Goal: Task Accomplishment & Management: Complete application form

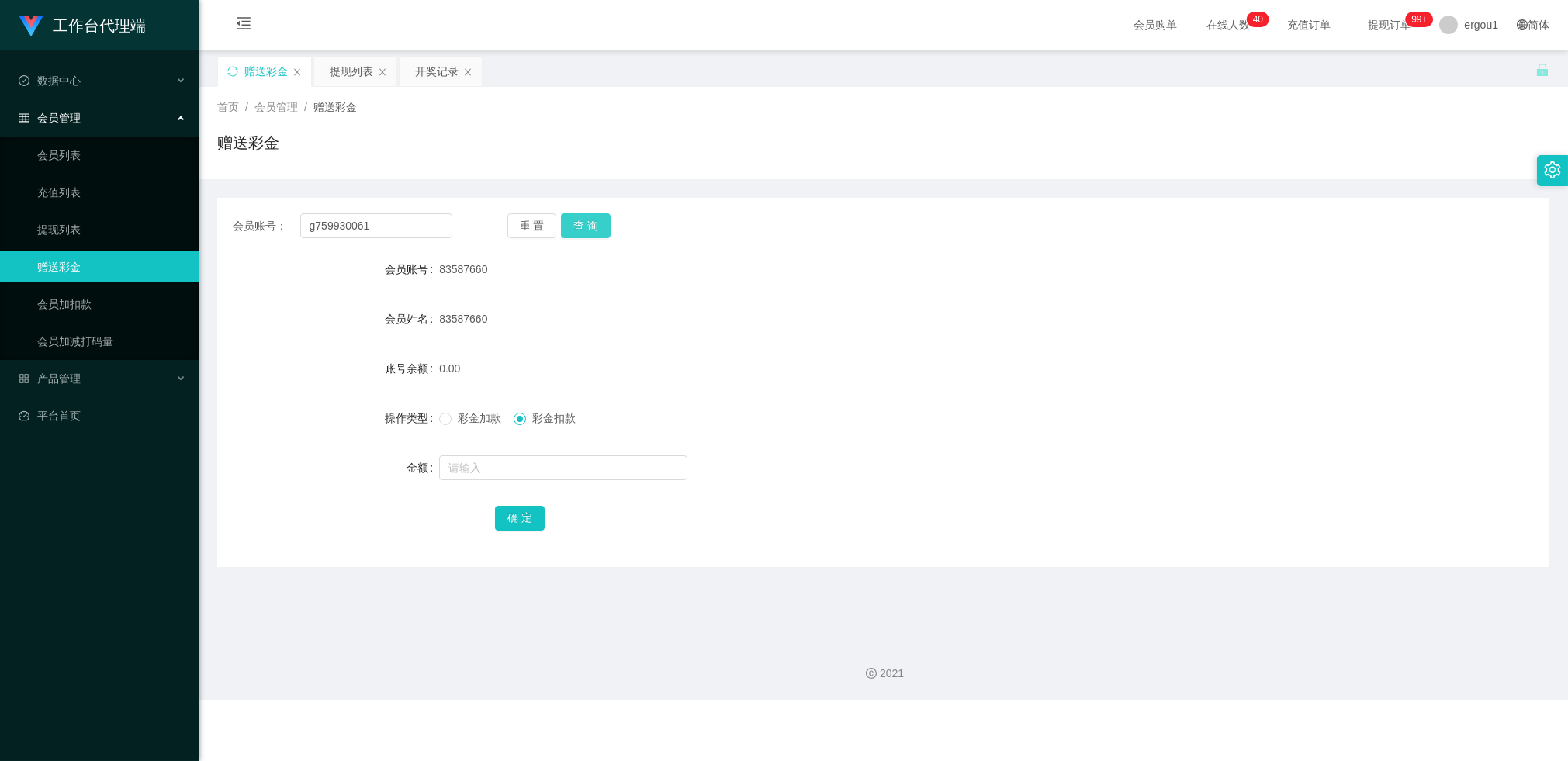
type input "g759930061"
drag, startPoint x: 601, startPoint y: 214, endPoint x: 595, endPoint y: 221, distance: 9.2
click at [601, 214] on button "查 询" at bounding box center [586, 225] width 49 height 25
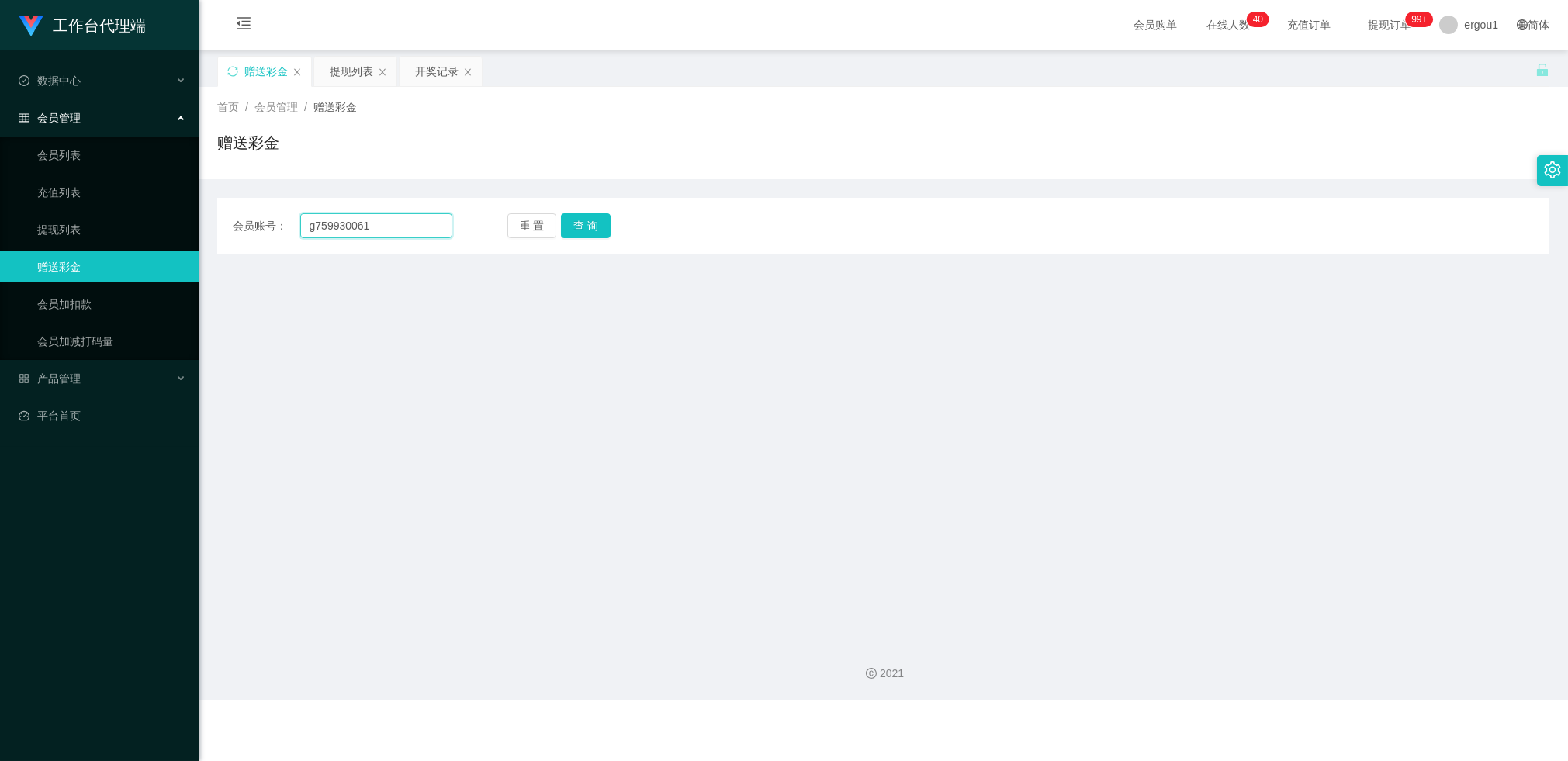
click at [358, 222] on input "g759930061" at bounding box center [376, 225] width 152 height 25
paste input "q"
type input "q759930061"
click at [581, 221] on button "查 询" at bounding box center [586, 225] width 49 height 25
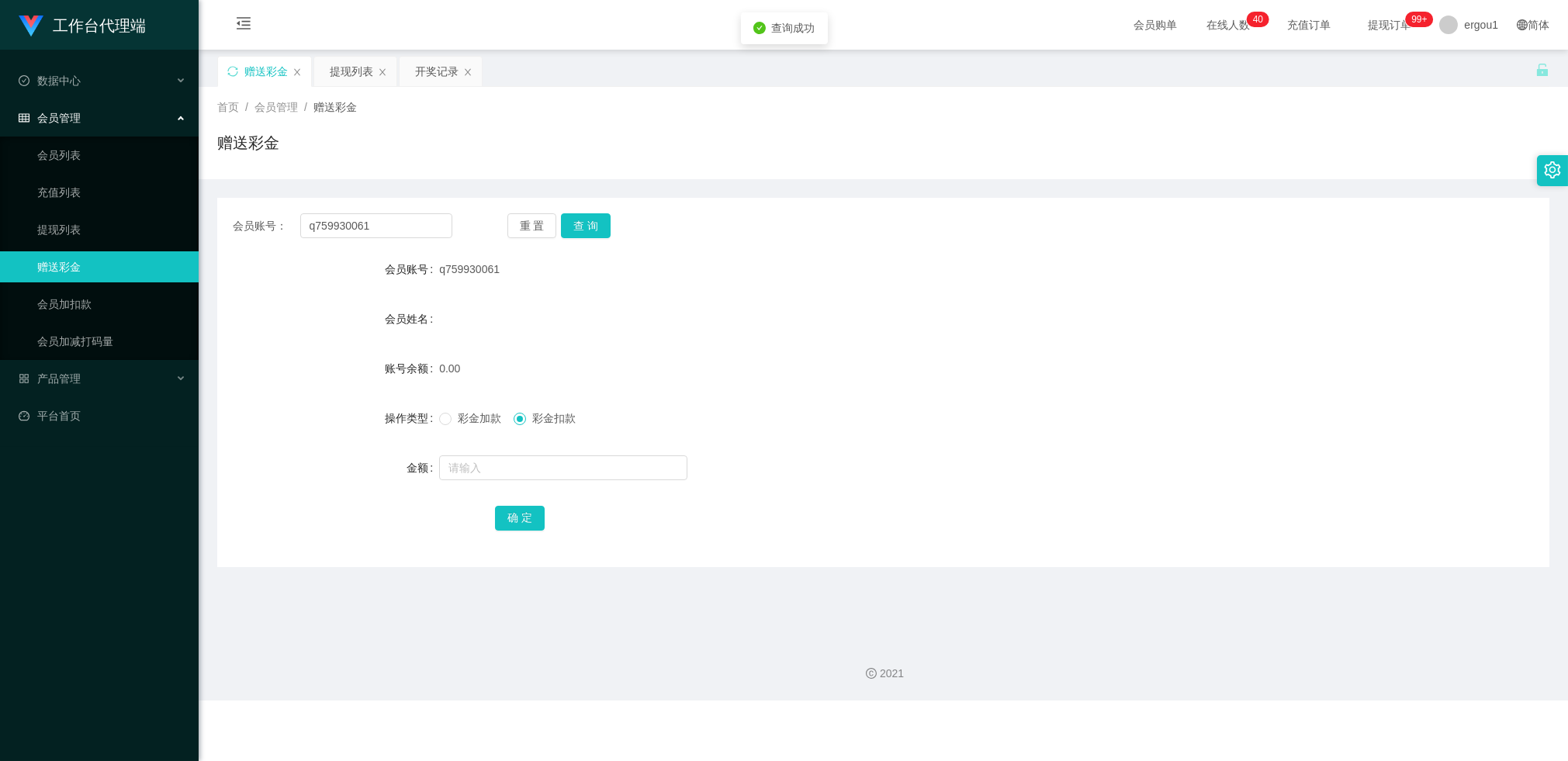
click at [463, 424] on label "彩金加款" at bounding box center [472, 418] width 68 height 17
click at [488, 466] on input "text" at bounding box center [563, 468] width 248 height 25
type input "100"
click at [522, 528] on button "确 定" at bounding box center [520, 518] width 49 height 25
click at [335, 222] on input "q759930061" at bounding box center [376, 225] width 152 height 25
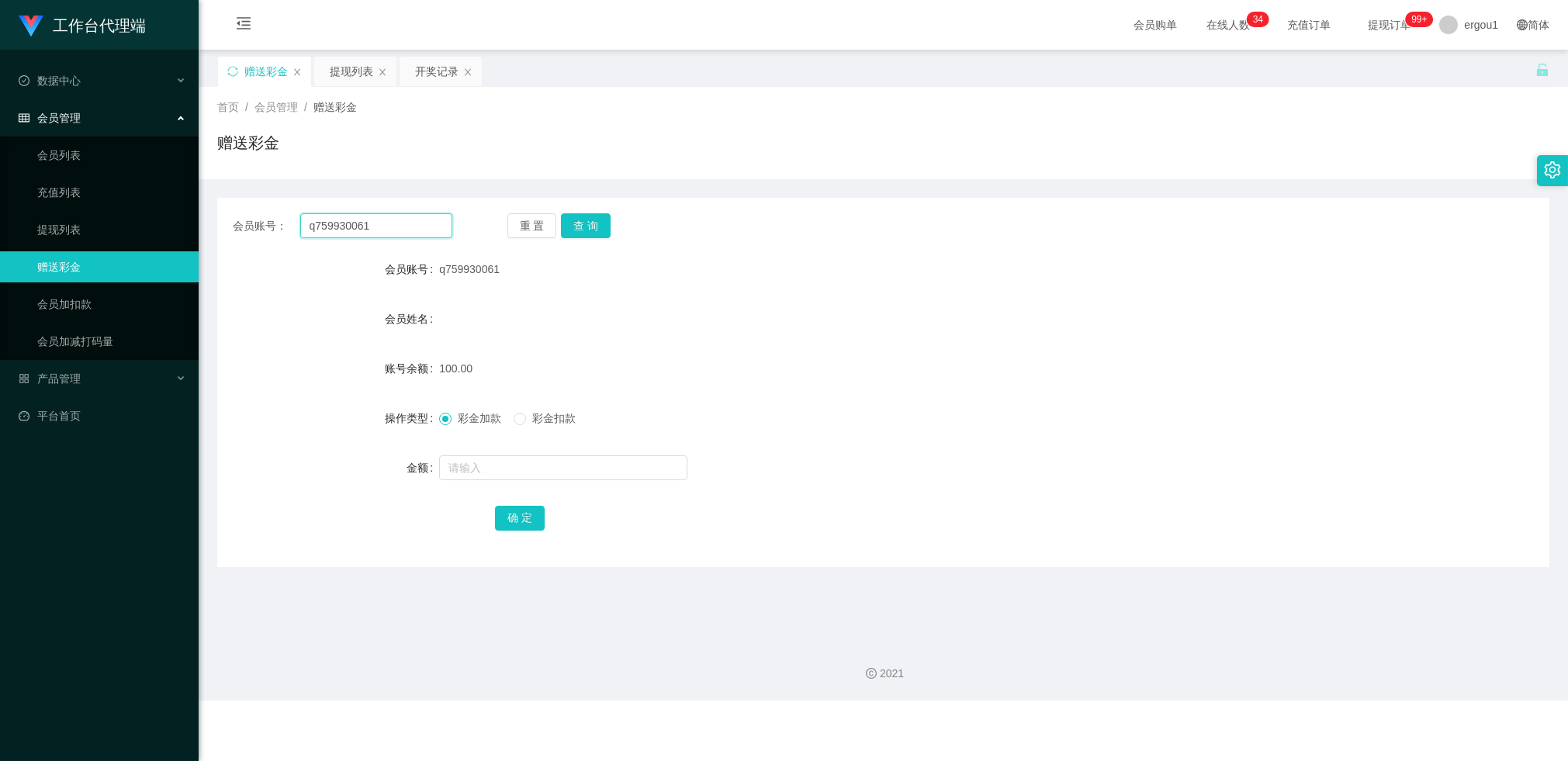
click at [335, 222] on input "q759930061" at bounding box center [376, 225] width 152 height 25
click at [404, 228] on input "q759930061" at bounding box center [376, 225] width 152 height 25
click at [595, 212] on div "会员账号： q759930061 重 置 查 询 会员账号 q759930061 会员姓名 账号余额 100.00 操作类型 彩金加款 彩金扣款 金额 确 定" at bounding box center [883, 382] width 1332 height 369
click at [577, 220] on button "查 询" at bounding box center [586, 225] width 49 height 25
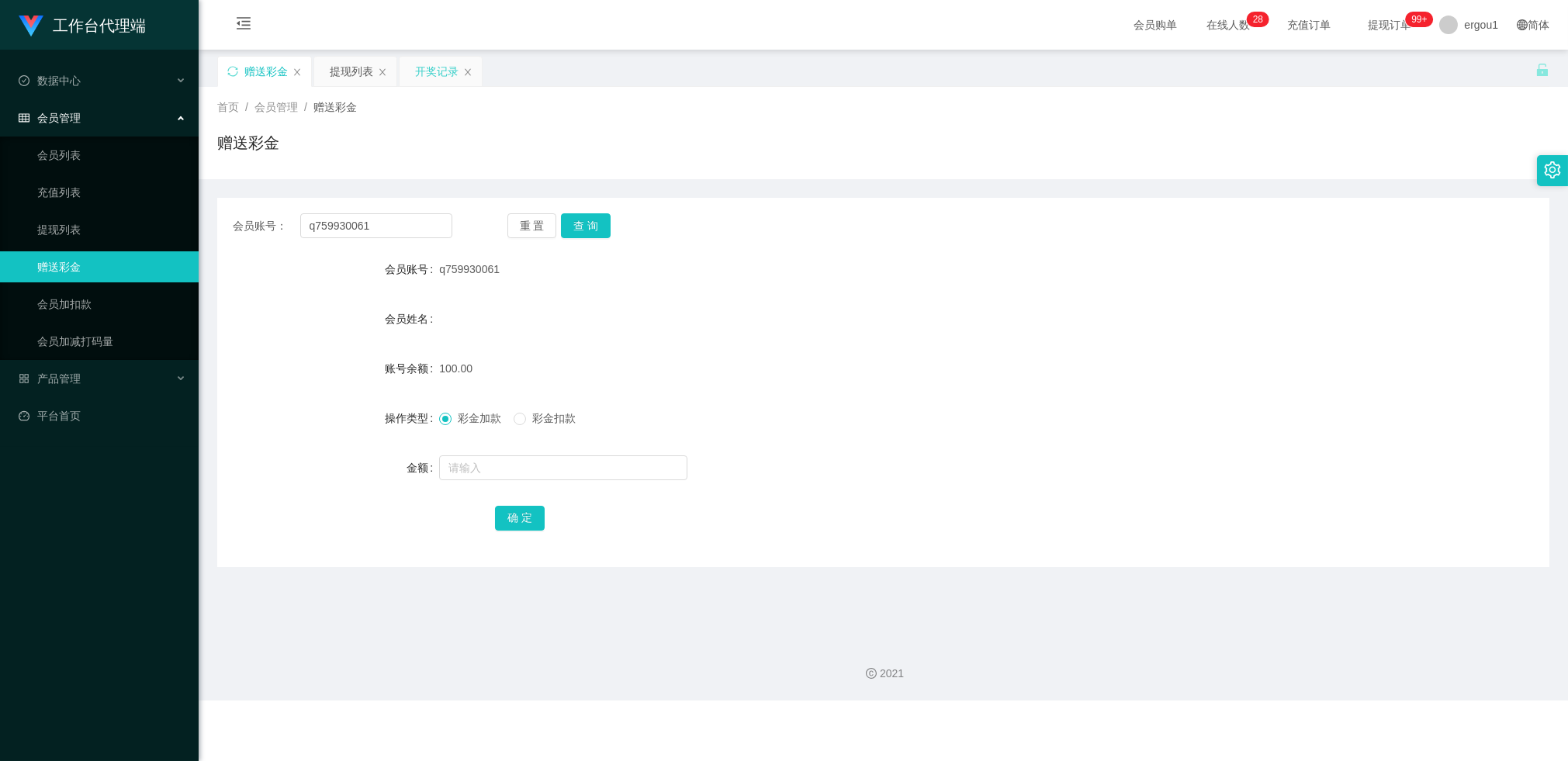
click at [422, 82] on div "开奖记录" at bounding box center [437, 72] width 43 height 30
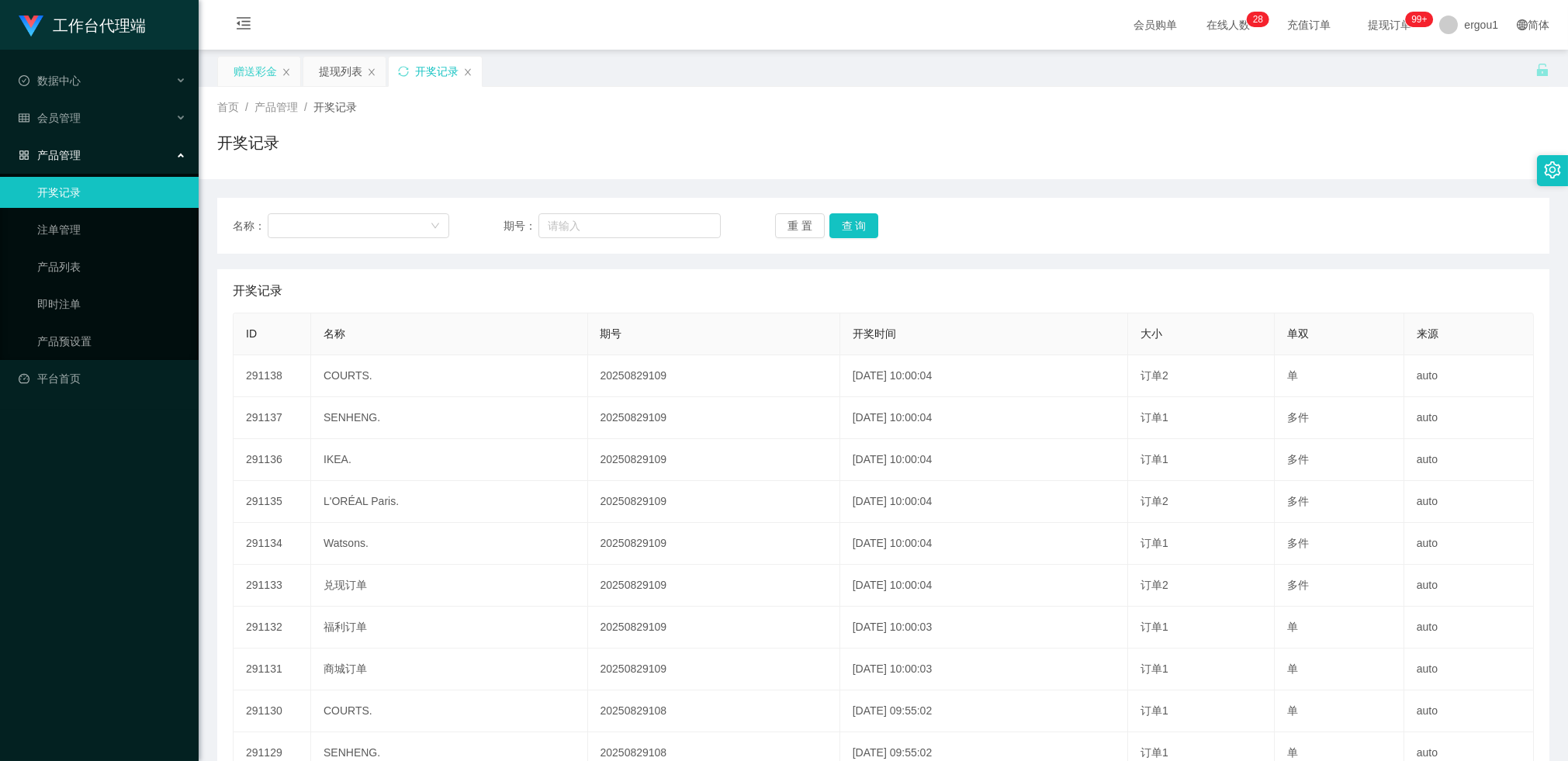
click at [239, 80] on div "赠送彩金" at bounding box center [255, 72] width 43 height 30
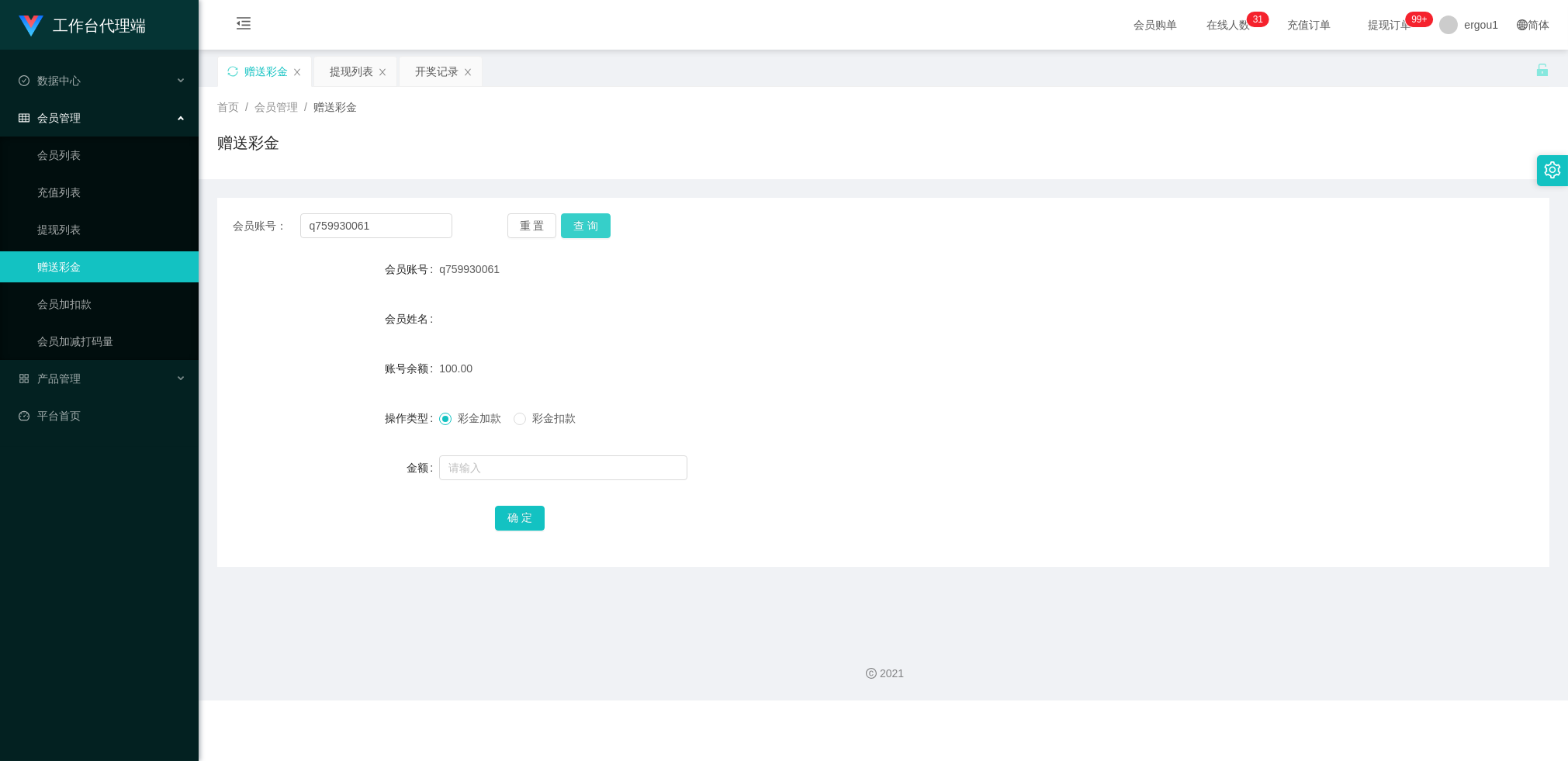
click at [579, 224] on button "查 询" at bounding box center [586, 225] width 49 height 25
click at [591, 231] on button "查 询" at bounding box center [586, 225] width 49 height 25
click at [360, 79] on div "提现列表" at bounding box center [351, 72] width 43 height 30
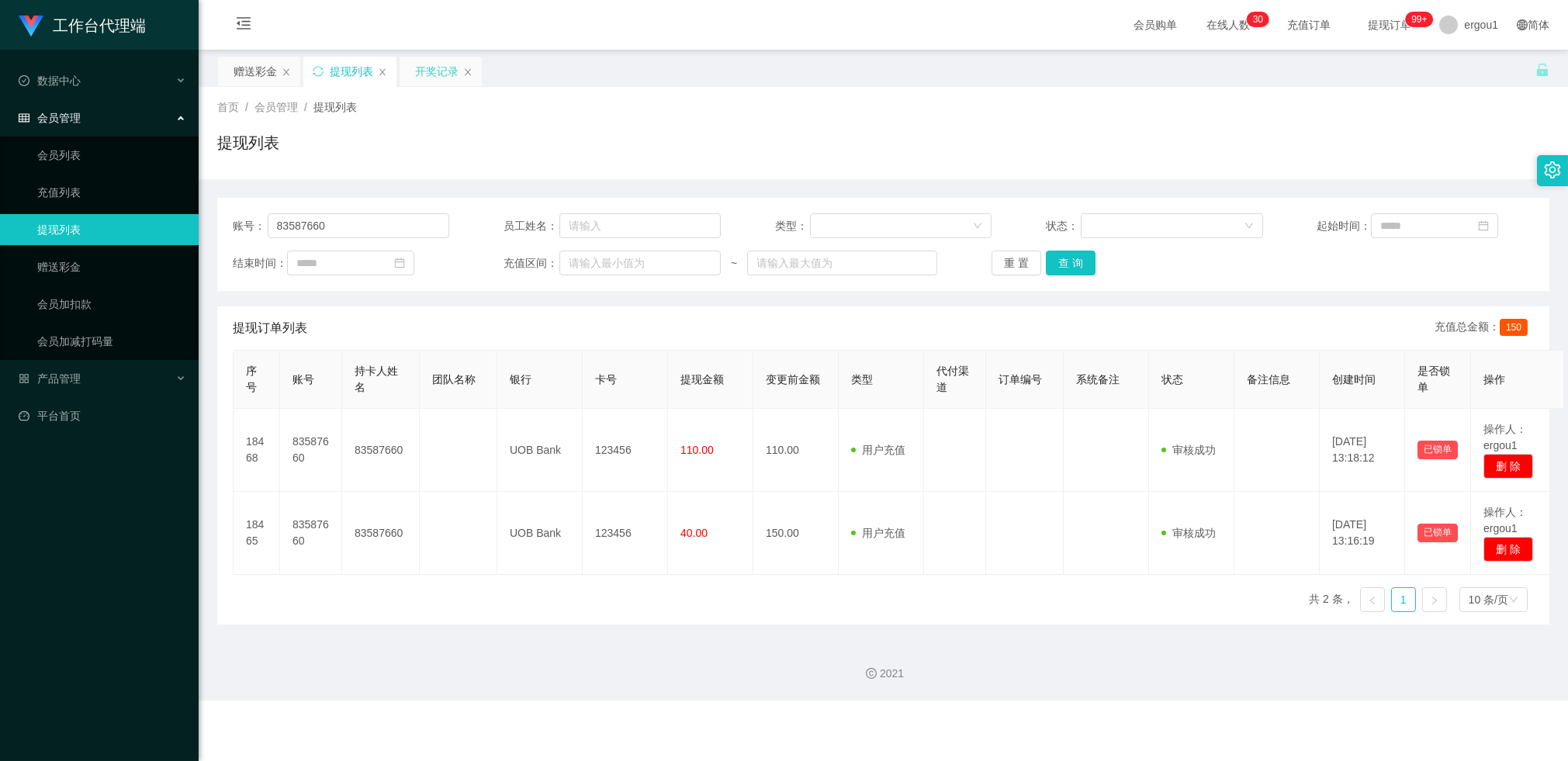
click at [440, 73] on div "开奖记录" at bounding box center [437, 72] width 43 height 30
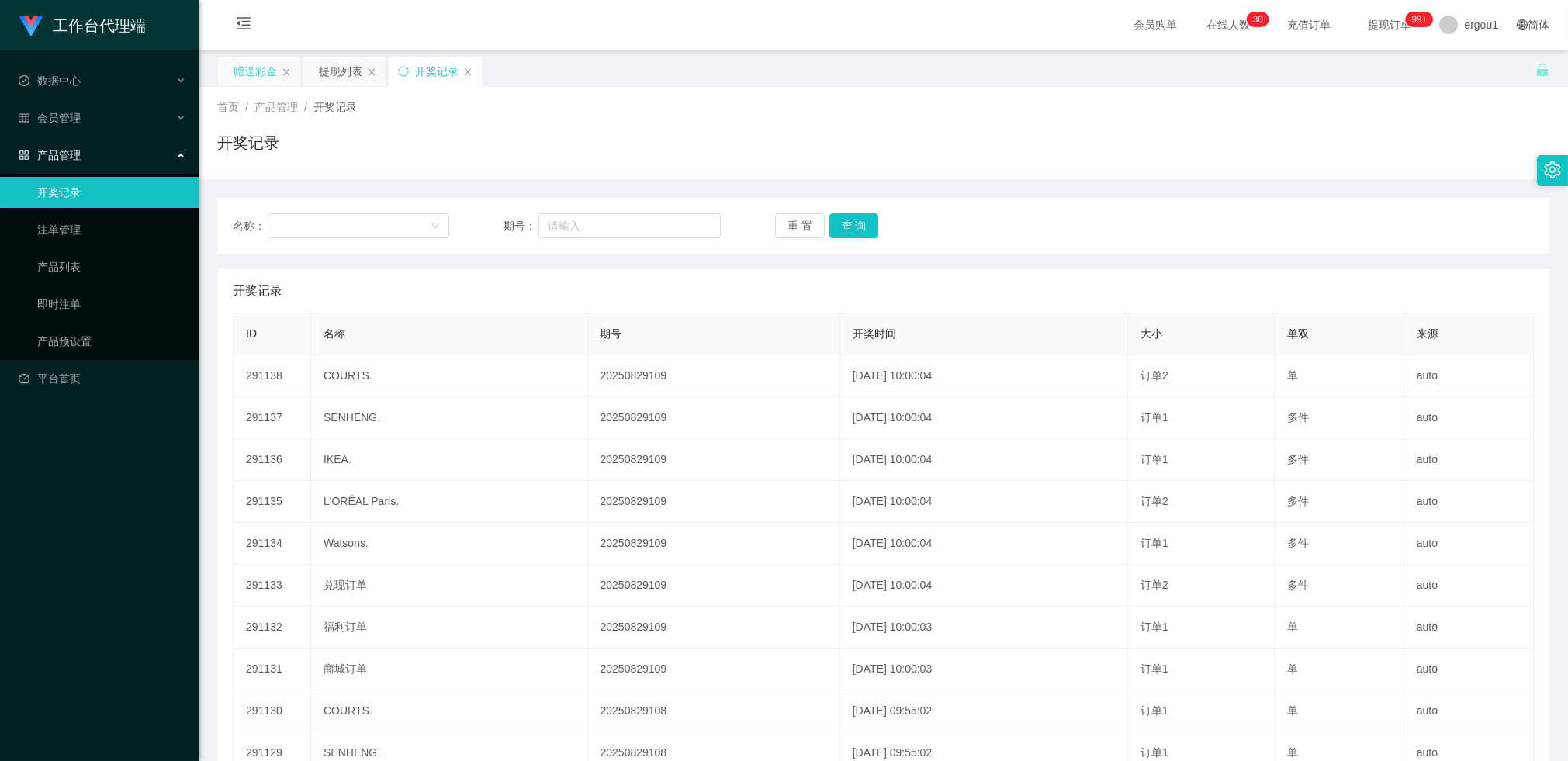
click at [258, 72] on div "赠送彩金" at bounding box center [255, 72] width 43 height 30
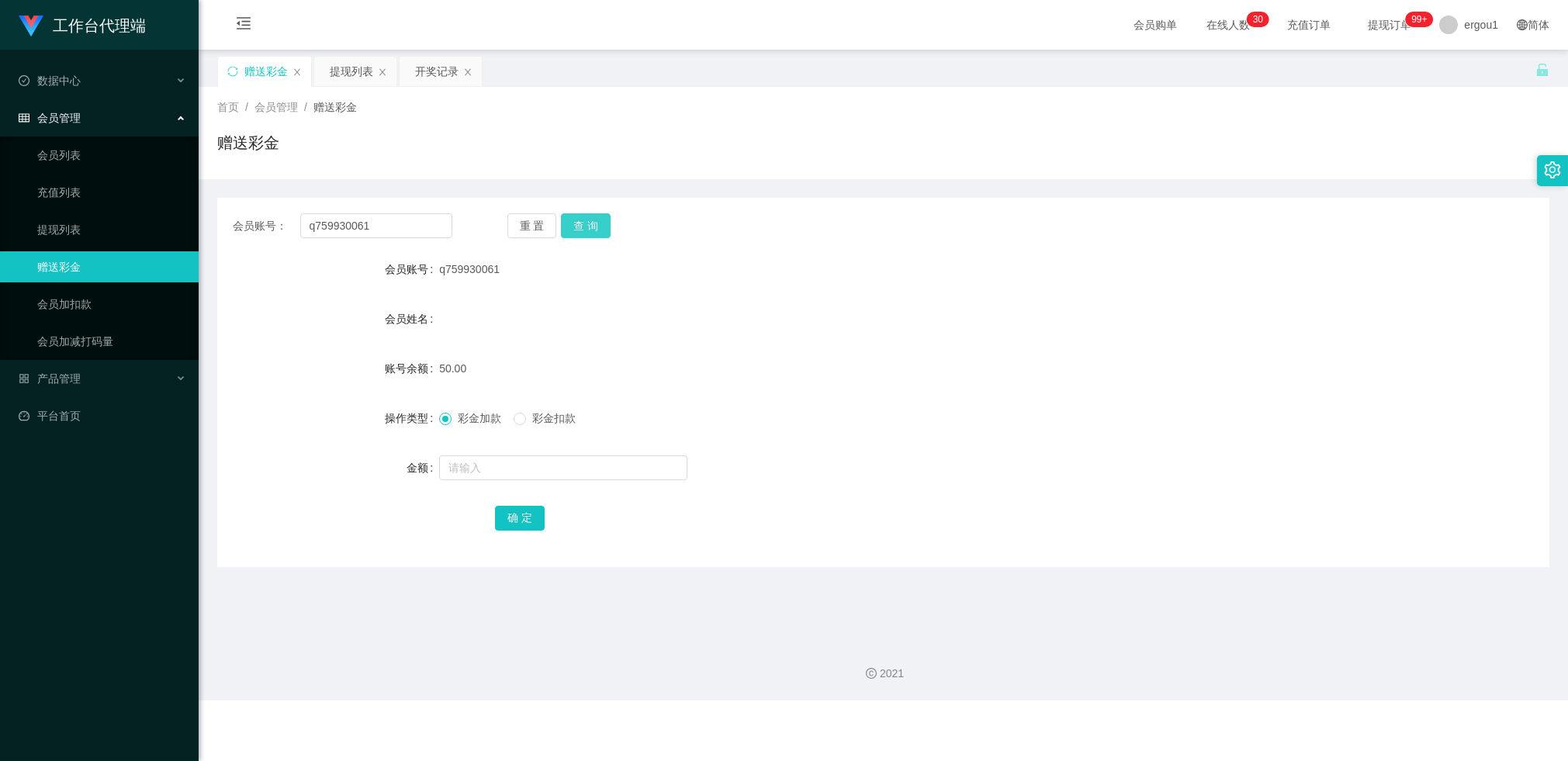
click at [577, 225] on button "查 询" at bounding box center [586, 225] width 49 height 25
click at [607, 227] on button "查 询" at bounding box center [586, 225] width 49 height 25
click at [602, 227] on button "查 询" at bounding box center [586, 225] width 49 height 25
click at [602, 222] on button "查 询" at bounding box center [586, 225] width 49 height 25
click at [602, 222] on div "重 置 查 询" at bounding box center [616, 225] width 220 height 25
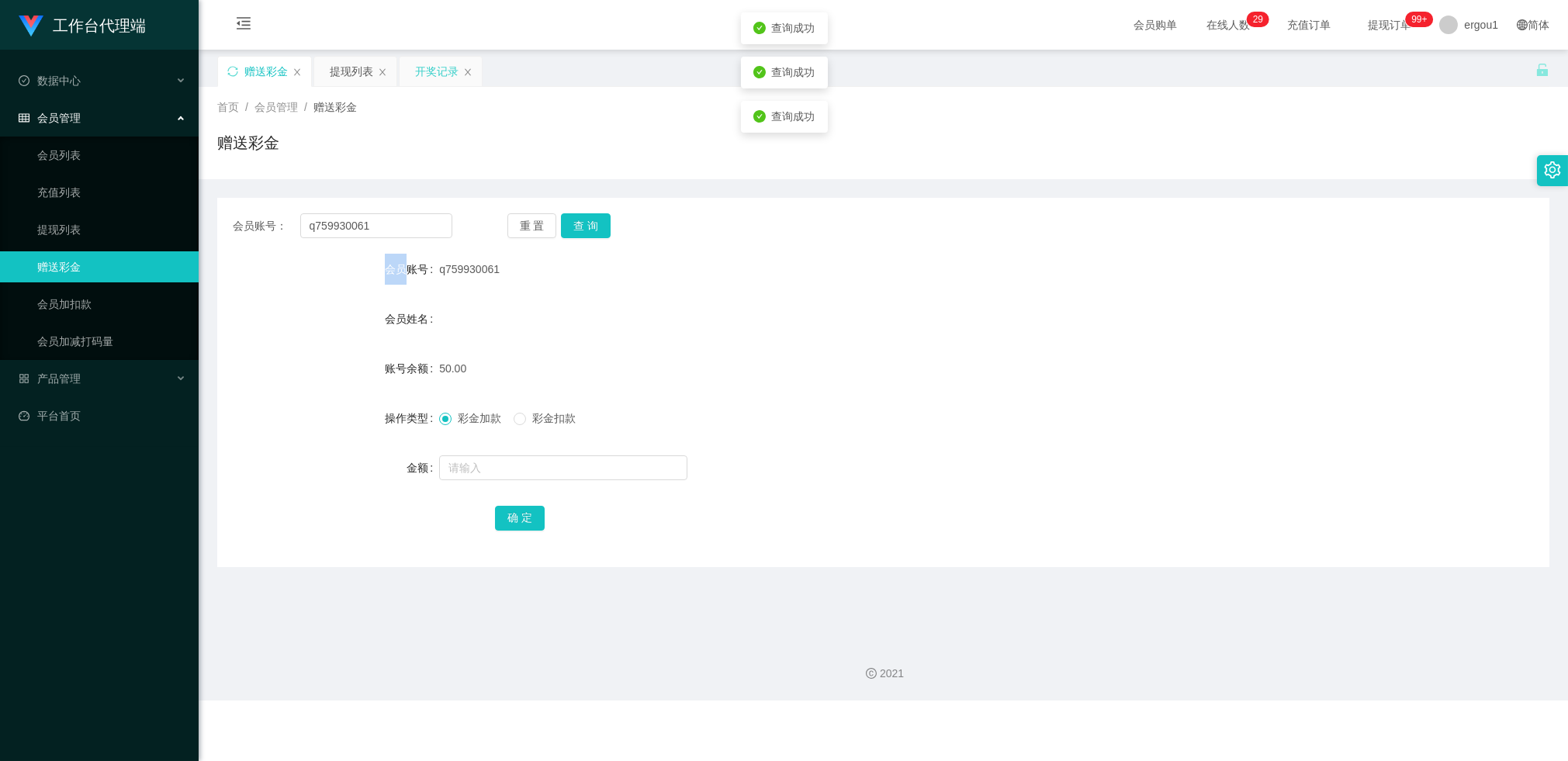
click at [430, 83] on div "开奖记录" at bounding box center [437, 72] width 43 height 30
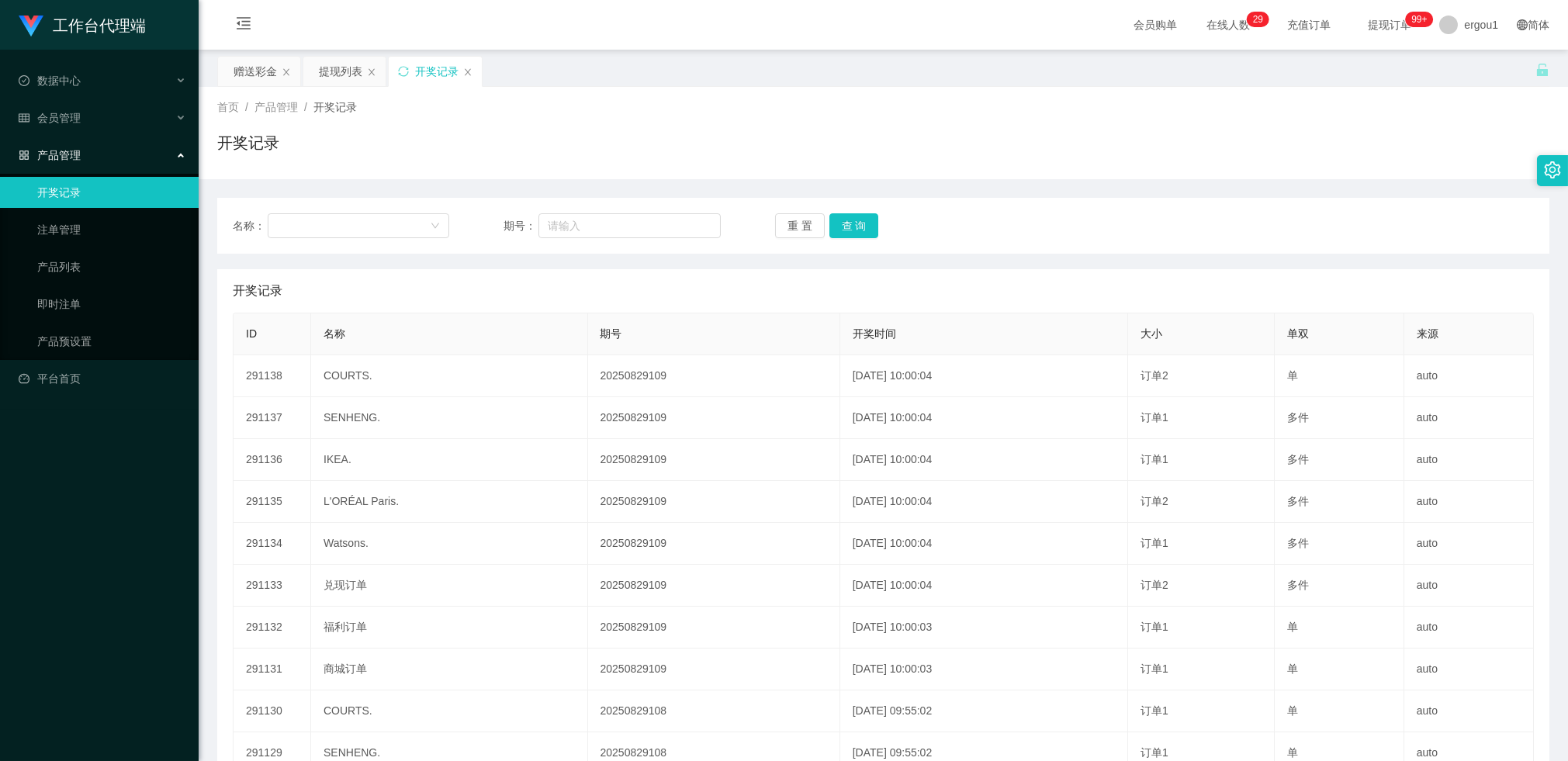
click at [402, 80] on div "开奖记录" at bounding box center [435, 72] width 94 height 30
click at [408, 71] on icon "图标: sync" at bounding box center [403, 71] width 10 height 10
click at [257, 68] on div "赠送彩金" at bounding box center [255, 72] width 43 height 30
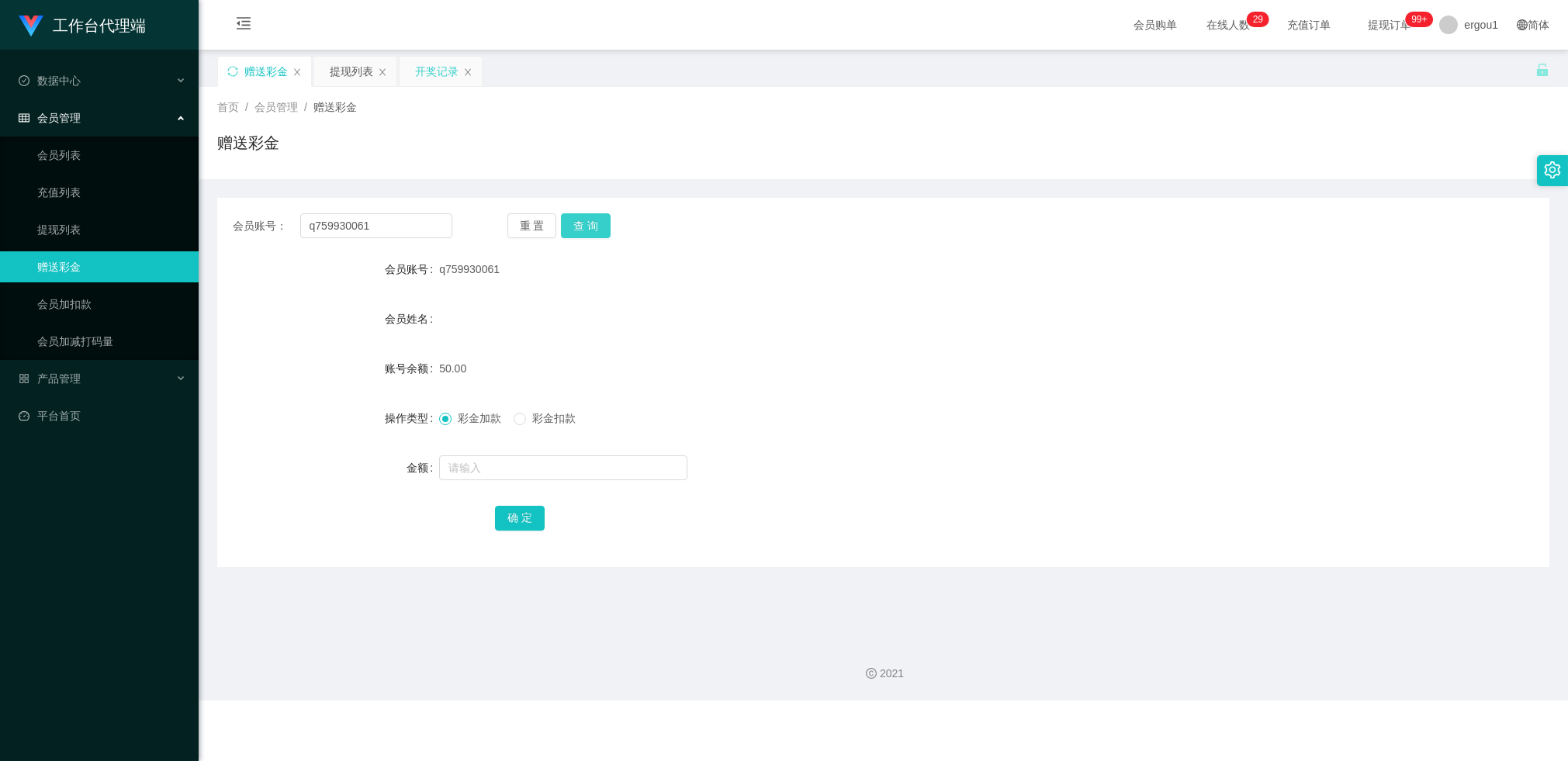
click at [581, 228] on button "查 询" at bounding box center [586, 225] width 49 height 25
click at [488, 467] on input "text" at bounding box center [563, 468] width 248 height 25
type input "100"
click at [518, 514] on button "确 定" at bounding box center [520, 518] width 49 height 25
click at [397, 218] on input "q759930061" at bounding box center [376, 225] width 152 height 25
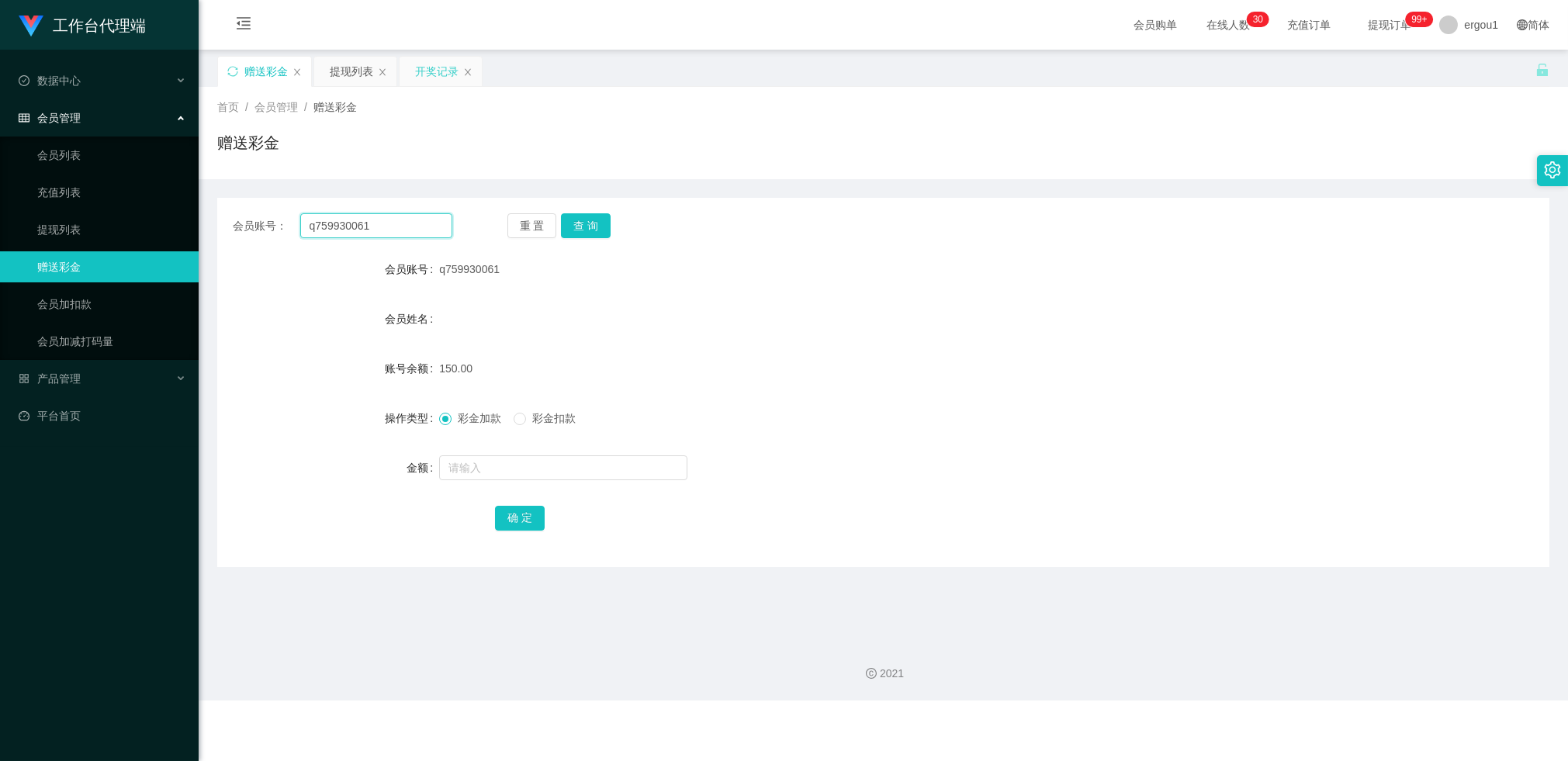
click at [397, 218] on input "q759930061" at bounding box center [376, 225] width 152 height 25
click at [595, 228] on button "查 询" at bounding box center [586, 225] width 49 height 25
click at [344, 82] on div "提现列表" at bounding box center [351, 72] width 43 height 30
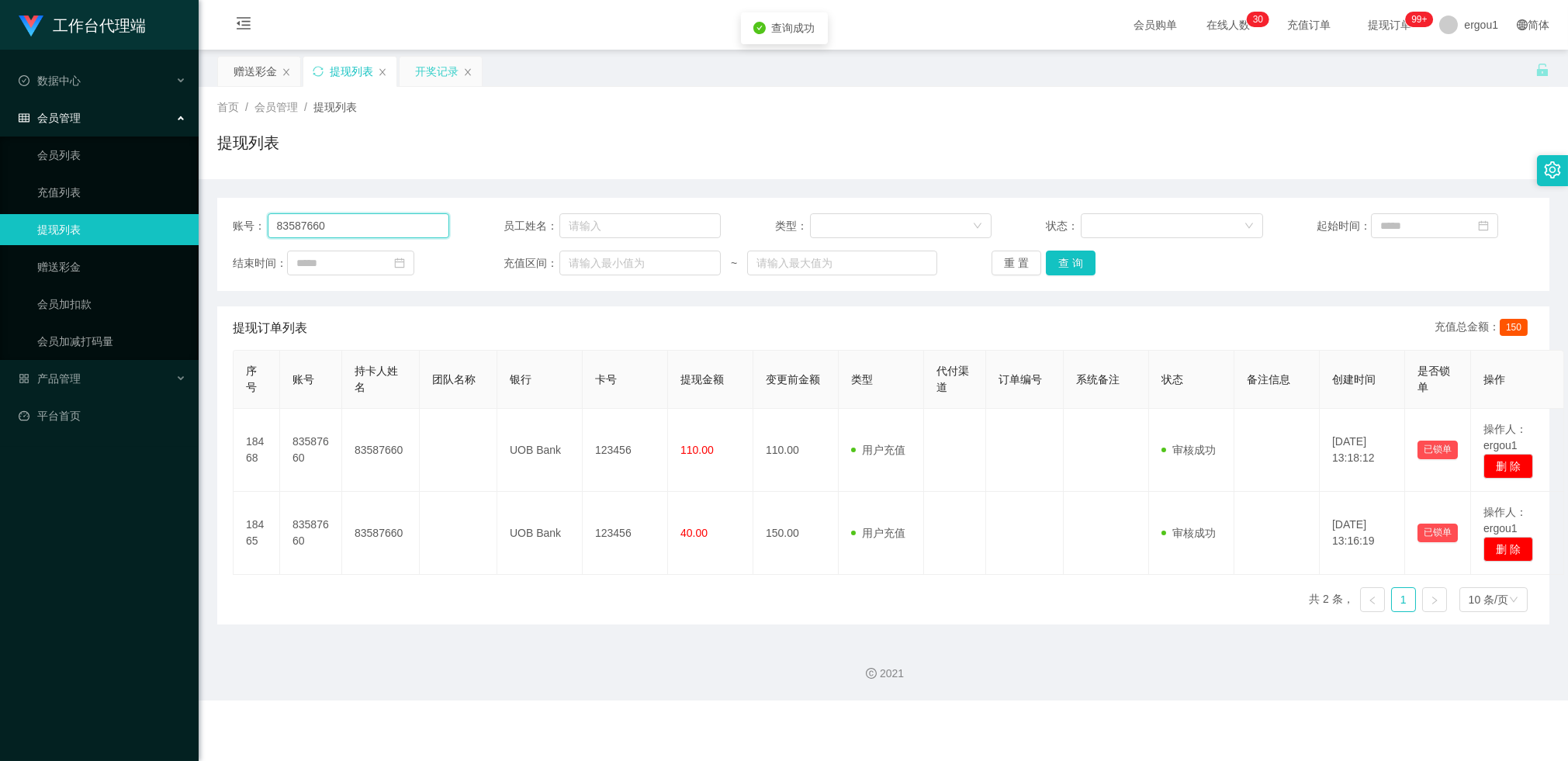
click at [360, 223] on input "83587660" at bounding box center [358, 225] width 182 height 25
paste input "q759930061"
type input "q759930061"
click at [1070, 258] on button "查 询" at bounding box center [1070, 263] width 49 height 25
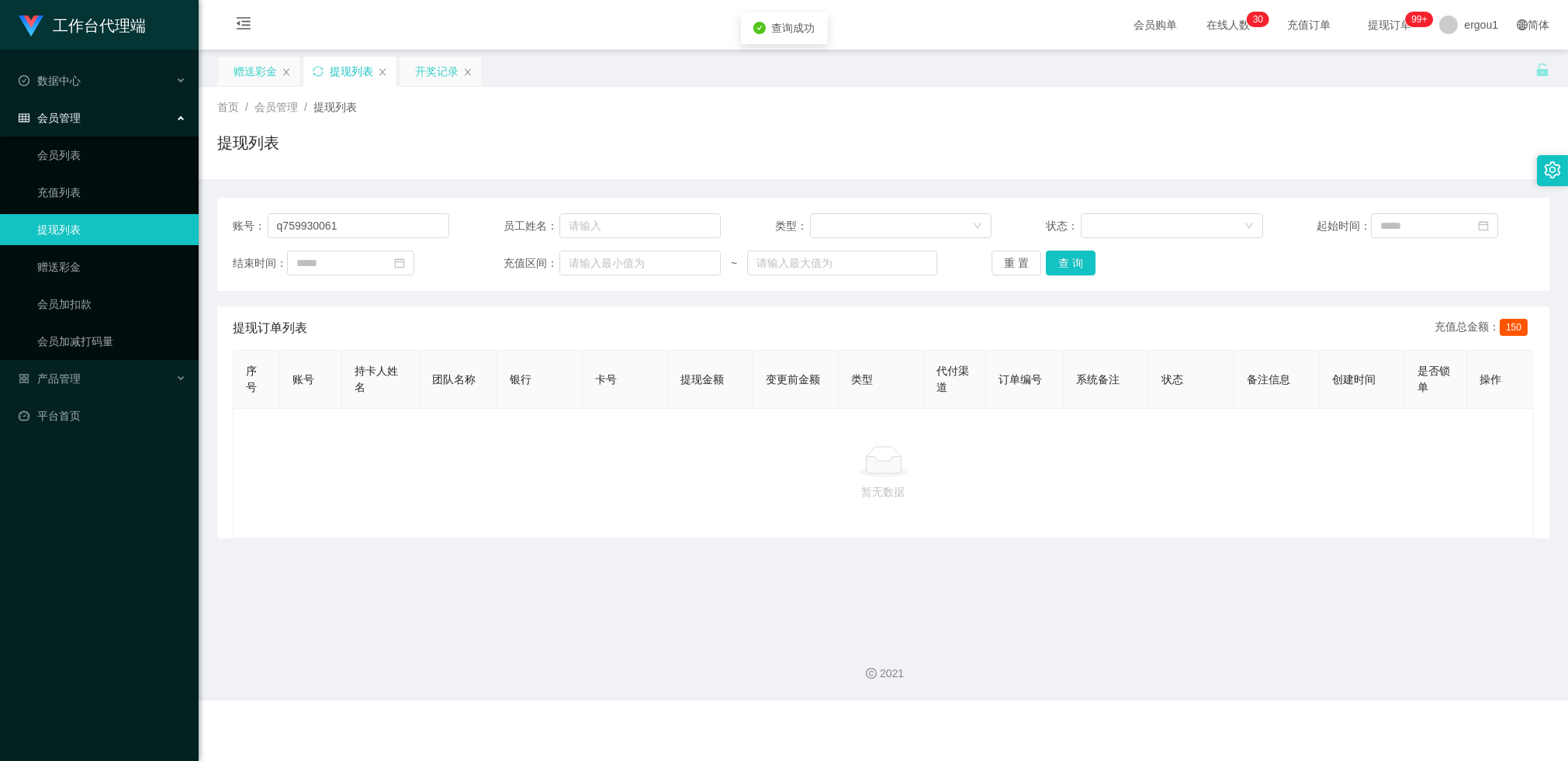
click at [258, 71] on div "赠送彩金" at bounding box center [255, 72] width 43 height 30
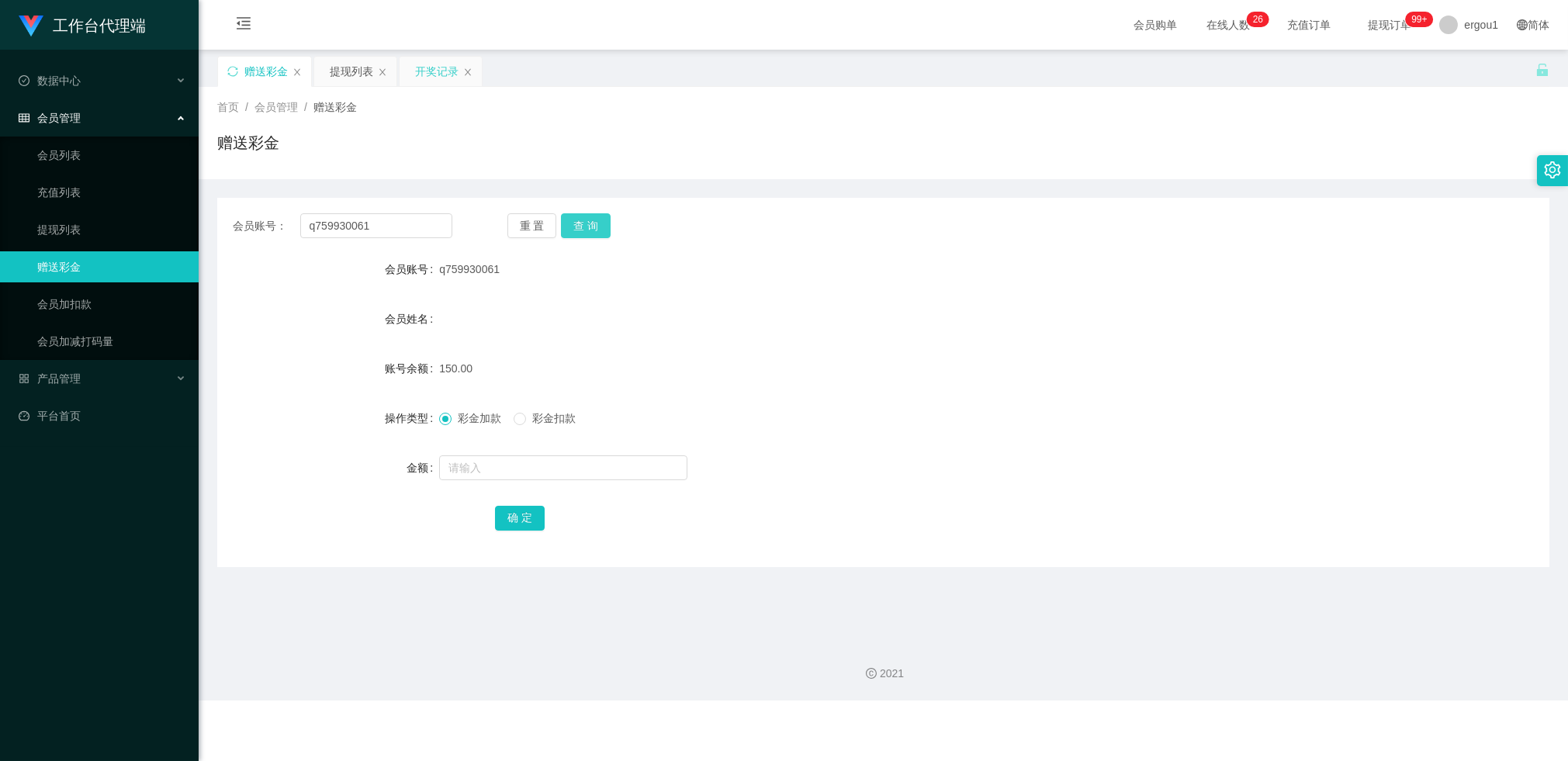
click at [582, 228] on button "查 询" at bounding box center [586, 225] width 49 height 25
click at [361, 75] on div "提现列表" at bounding box center [351, 72] width 43 height 30
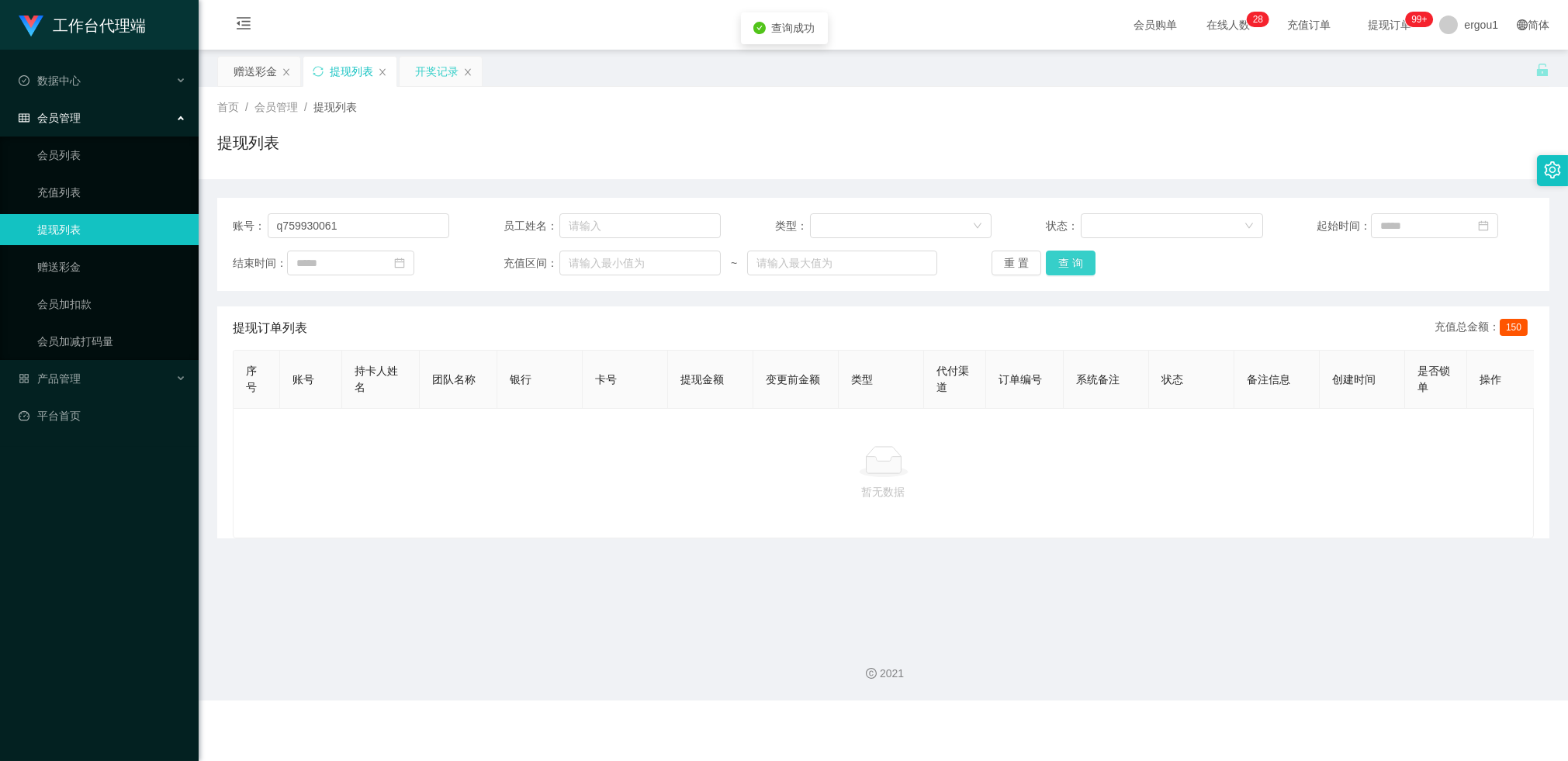
click at [1057, 267] on button "查 询" at bounding box center [1070, 263] width 49 height 25
click at [1077, 262] on button "查 询" at bounding box center [1070, 263] width 49 height 25
click at [1062, 266] on button "查 询" at bounding box center [1070, 263] width 49 height 25
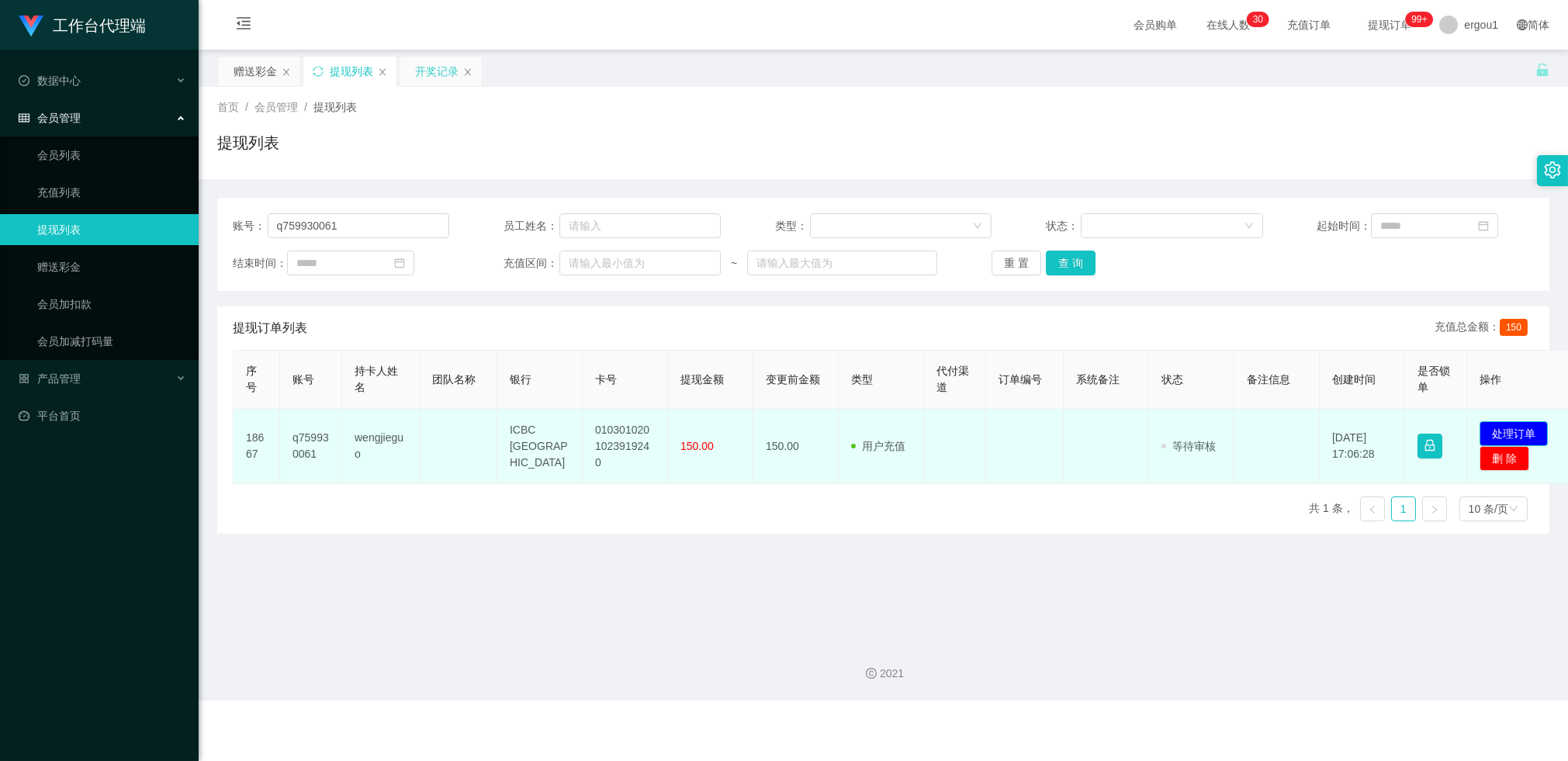
click at [1494, 435] on button "处理订单" at bounding box center [1513, 433] width 68 height 25
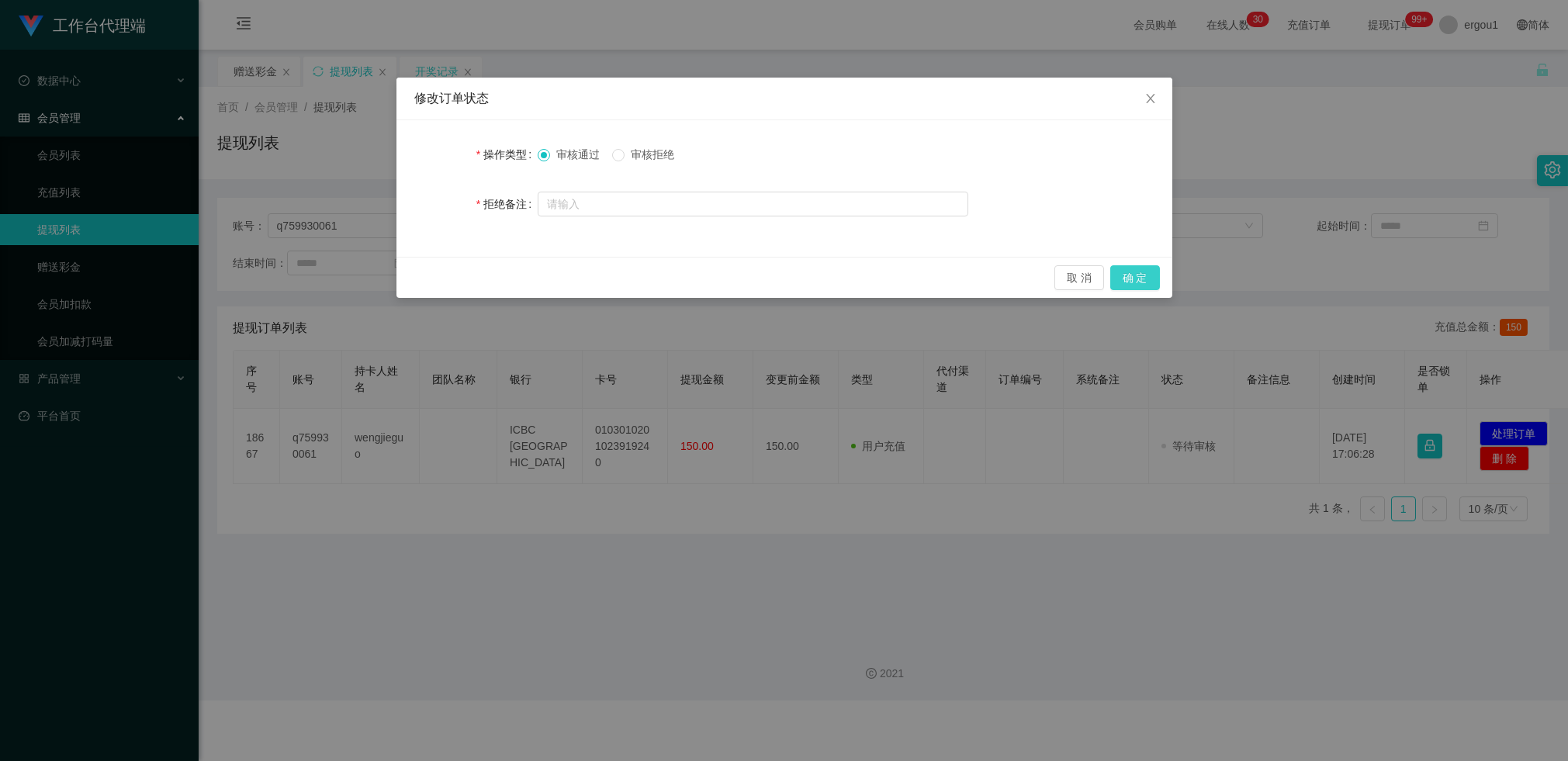
click at [1130, 277] on button "确 定" at bounding box center [1135, 278] width 49 height 25
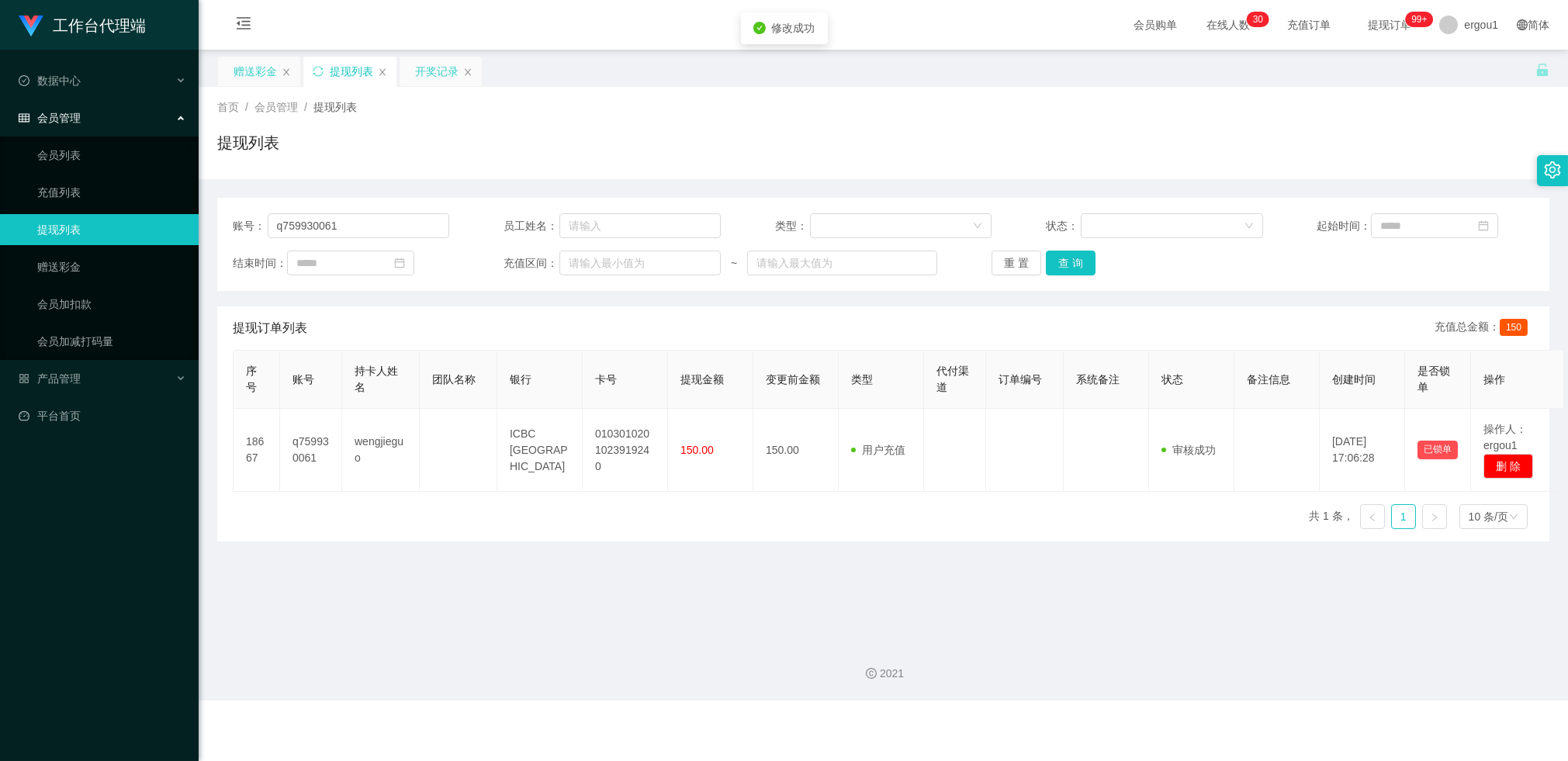
click at [242, 63] on div "赠送彩金" at bounding box center [255, 72] width 43 height 30
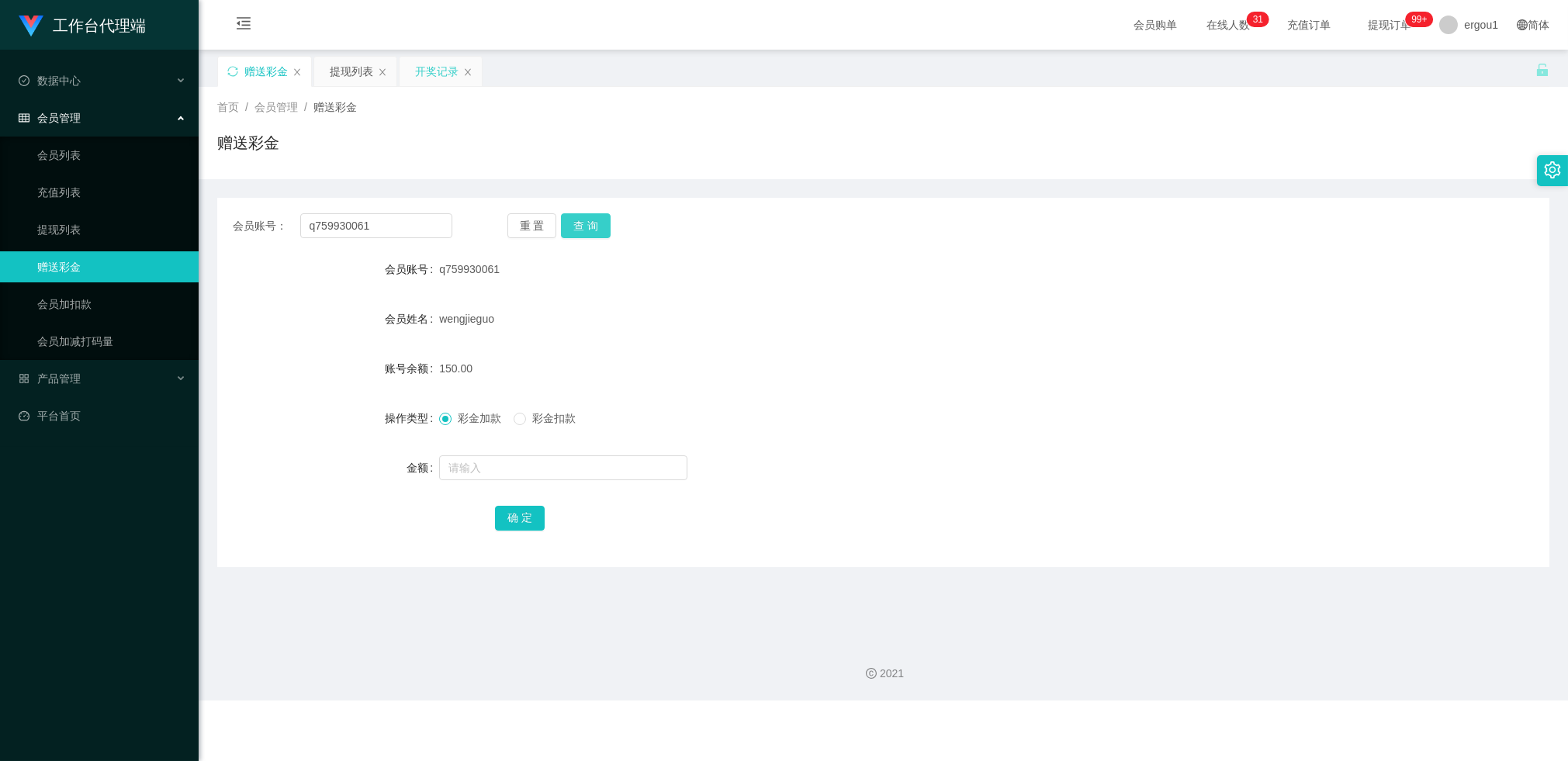
click at [580, 222] on button "查 询" at bounding box center [586, 225] width 49 height 25
click at [602, 223] on button "查 询" at bounding box center [586, 225] width 49 height 25
